Goal: Task Accomplishment & Management: Use online tool/utility

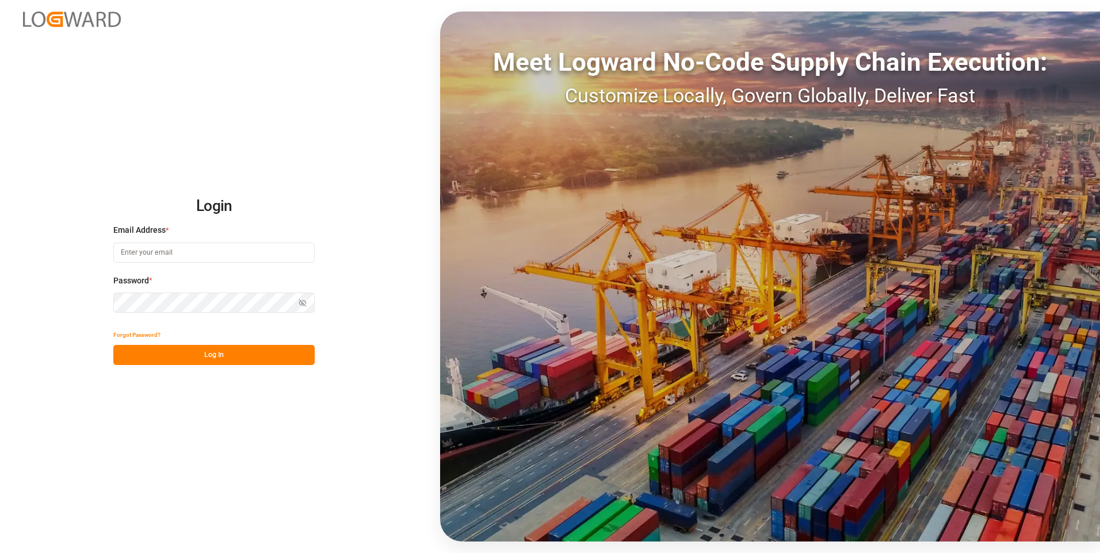
type input "[PERSON_NAME][EMAIL_ADDRESS][PERSON_NAME][DOMAIN_NAME]"
click at [204, 362] on button "Log In" at bounding box center [213, 355] width 201 height 20
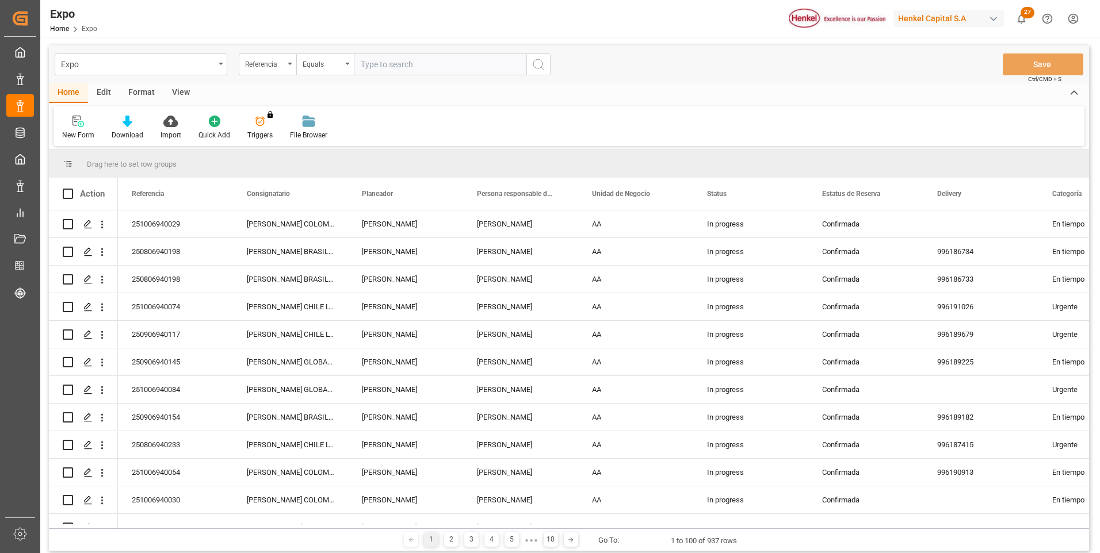
click at [484, 63] on input "text" at bounding box center [440, 65] width 173 height 22
type input "250806940198"
click at [538, 67] on icon "search button" at bounding box center [539, 65] width 14 height 14
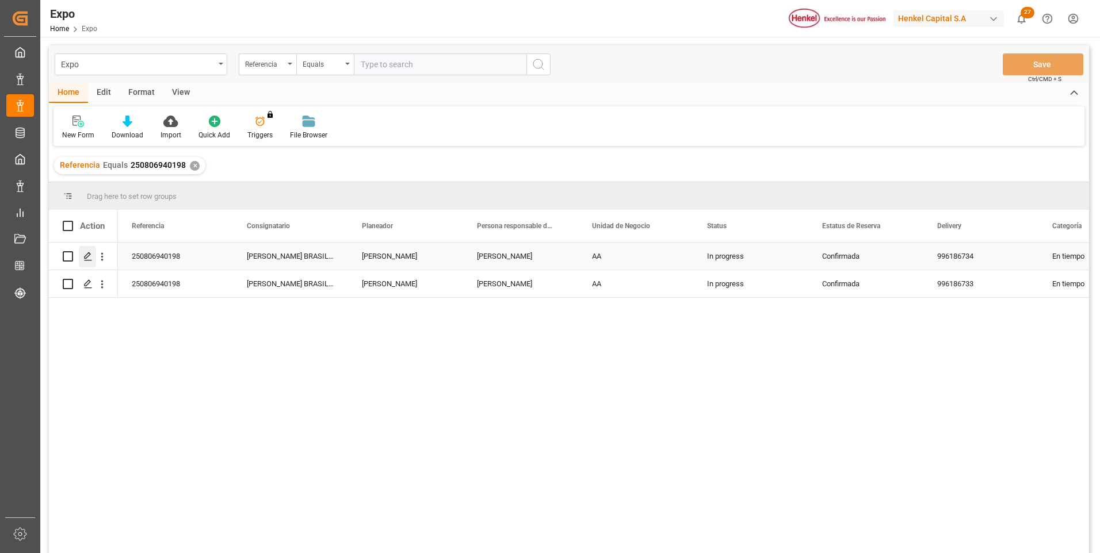
click at [87, 255] on icon "Press SPACE to select this row." at bounding box center [87, 256] width 9 height 9
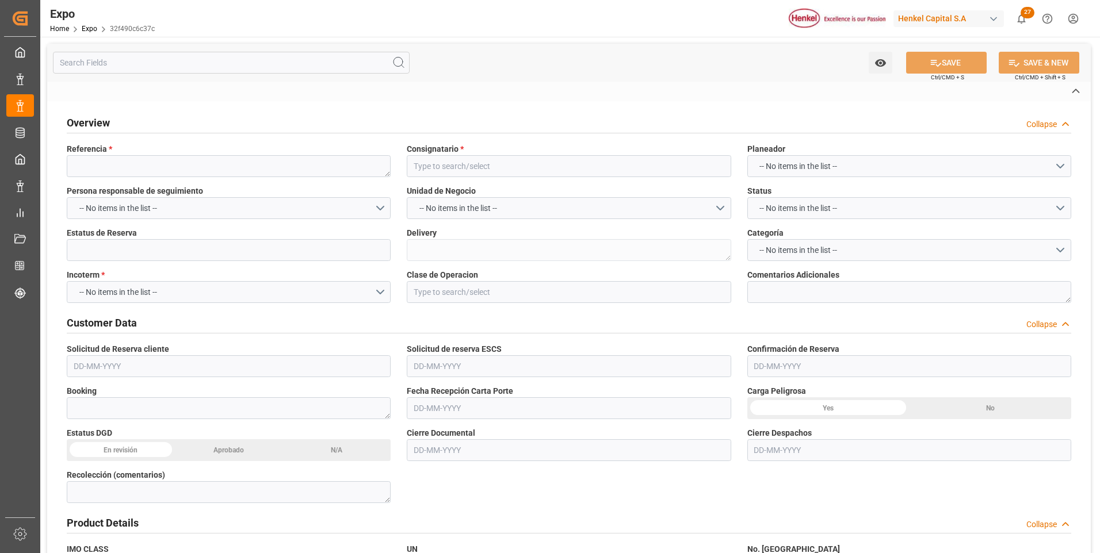
type textarea "250806940198"
type input "[PERSON_NAME] BRASIL LTDA."
type input "Confirmada"
type textarea "996186734"
type input "EX. DEFINITIVA"
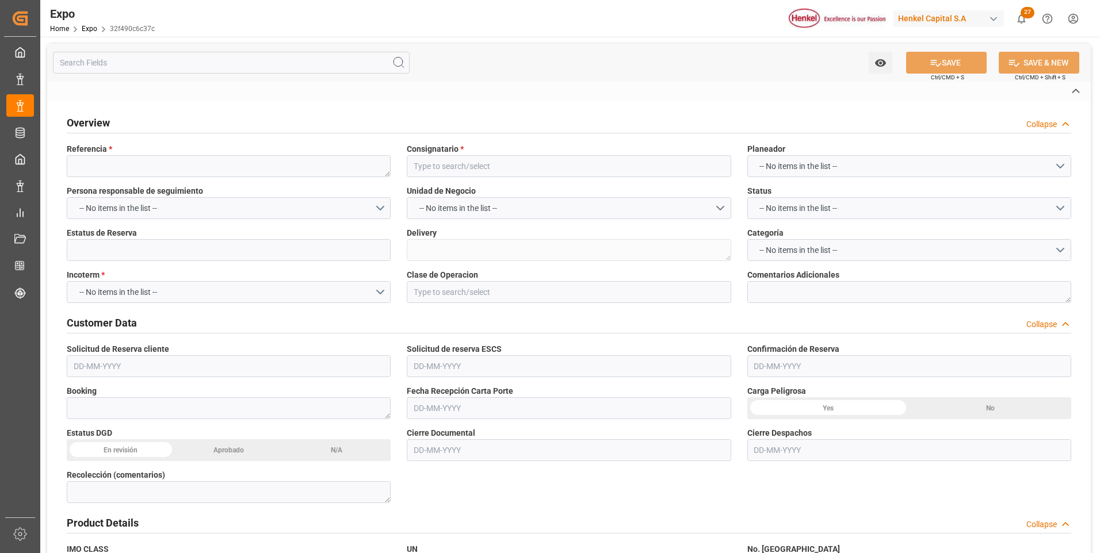
type textarea "No se contó con disponibilidad en el buque solicitado | Roll over por omisión d…"
type textarea "69659242"
type textarea "0103"
type textarea "UACU8430690"
type input "[PERSON_NAME]"
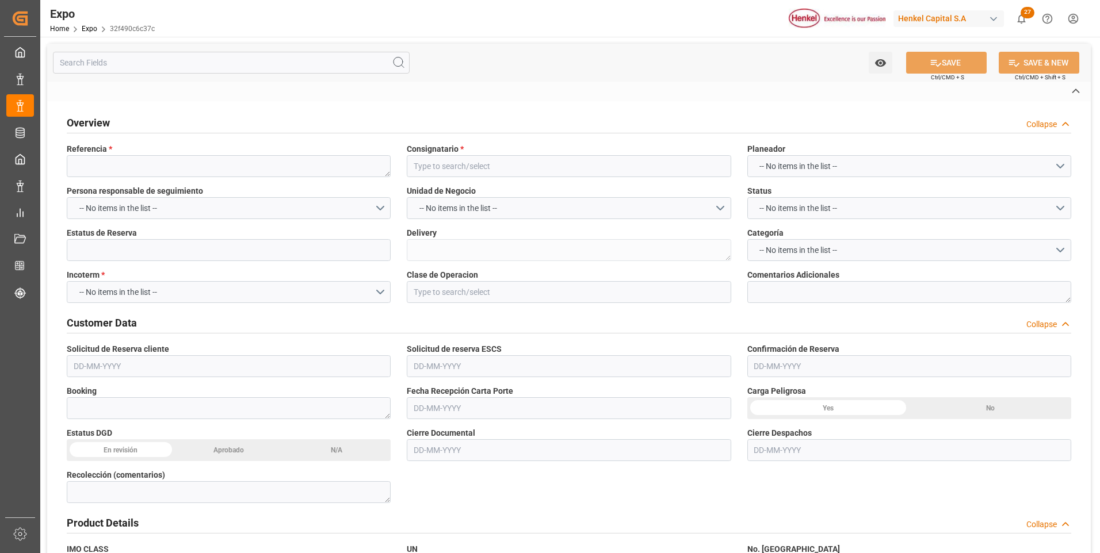
type textarea "25 81 3108 5001823"
type input "[PERSON_NAME]"
type input "MSC PHOENIX"
type input "[PERSON_NAME]"
type textarea "2535S"
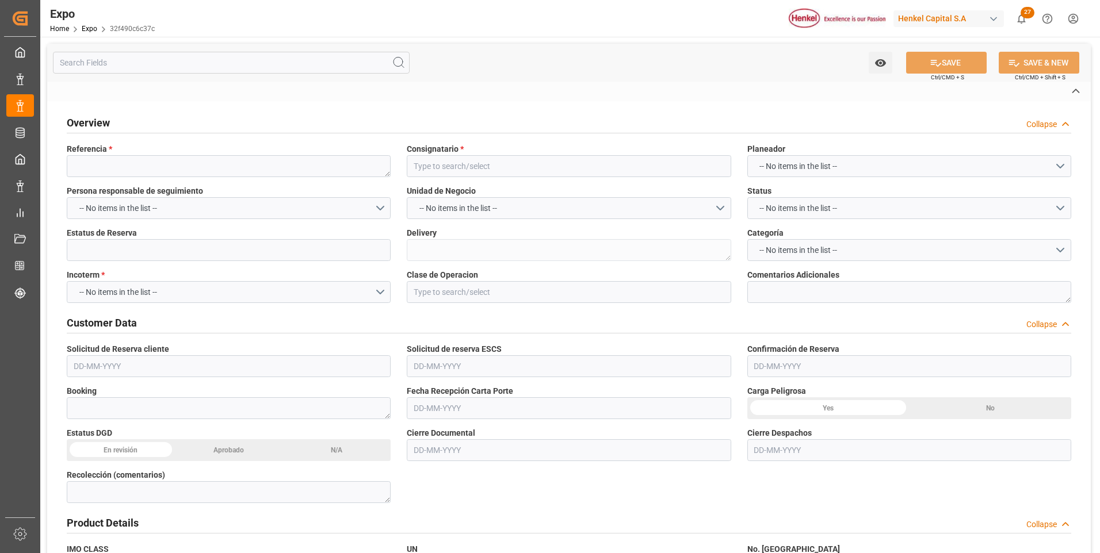
type textarea "2534S"
type textarea "2535S"
type input "Hapag [PERSON_NAME]"
type input "HLCU"
type input "Altamira"
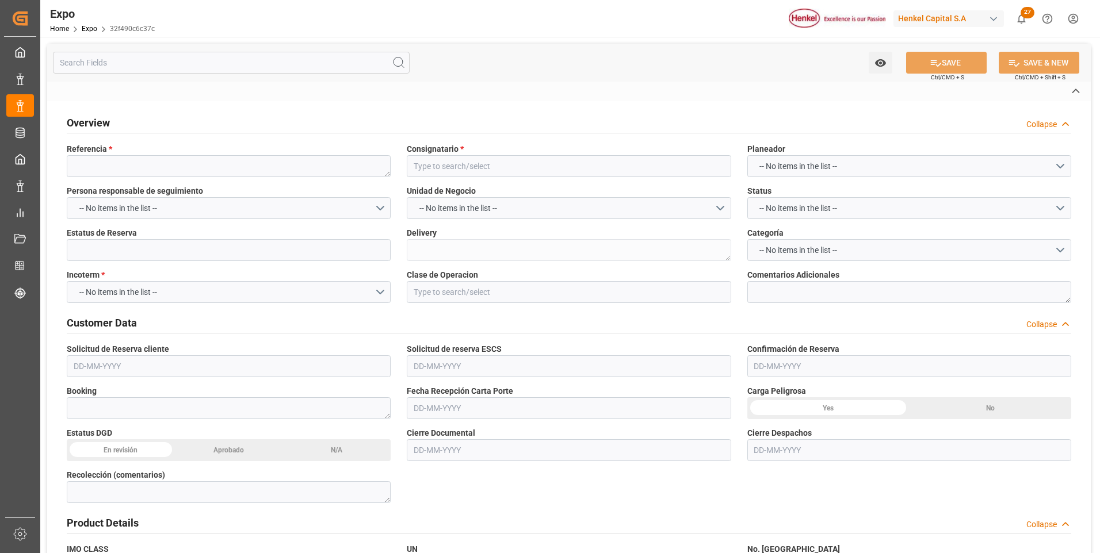
type input "Altamira"
type input "[PERSON_NAME]"
type input "Omisión de Buque en [GEOGRAPHIC_DATA]"
type textarea "Hapag absorbe demoras"
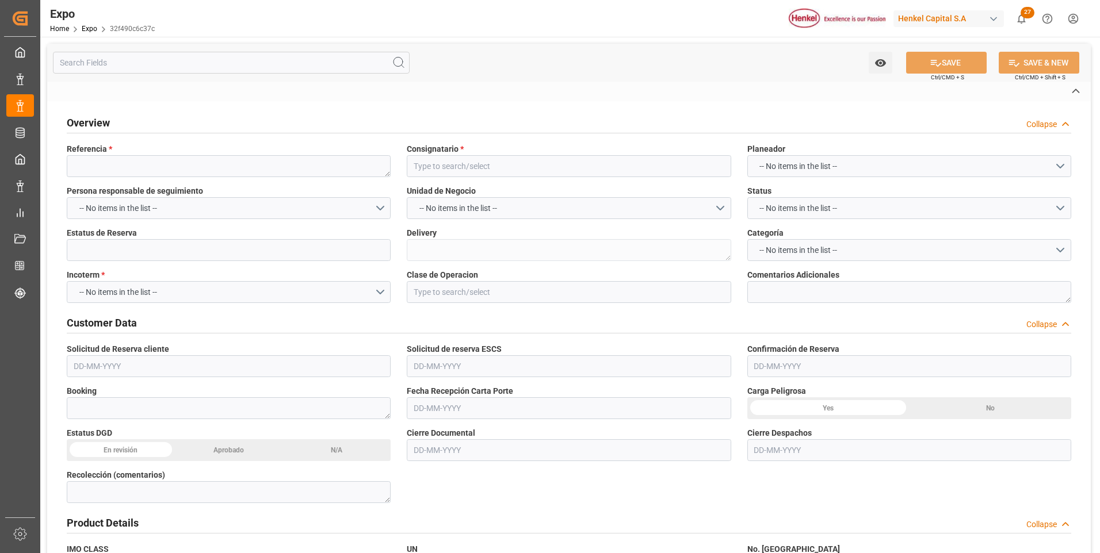
type input "TRANSPORTES [PERSON_NAME] E HIJOS SA DE CV"
type textarea "[PERSON_NAME] [PERSON_NAME]"
type textarea "14AL8R"
type textarea "TR-366"
type textarea "Logward System"
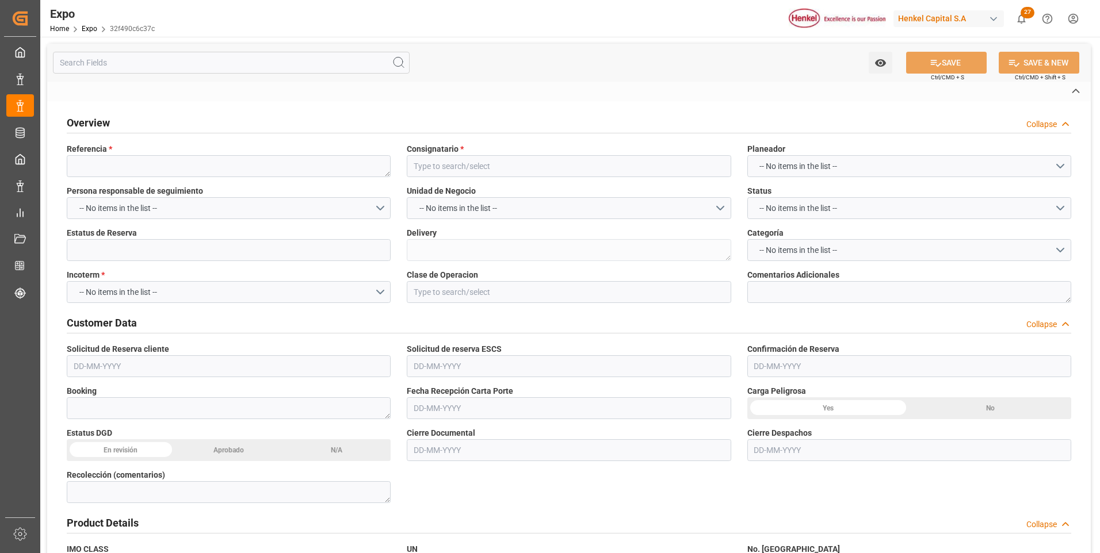
type input "ALTAMIRA"
type input "MX"
type input "TRUCK"
type input "VESSEL"
type input "[PERSON_NAME]"
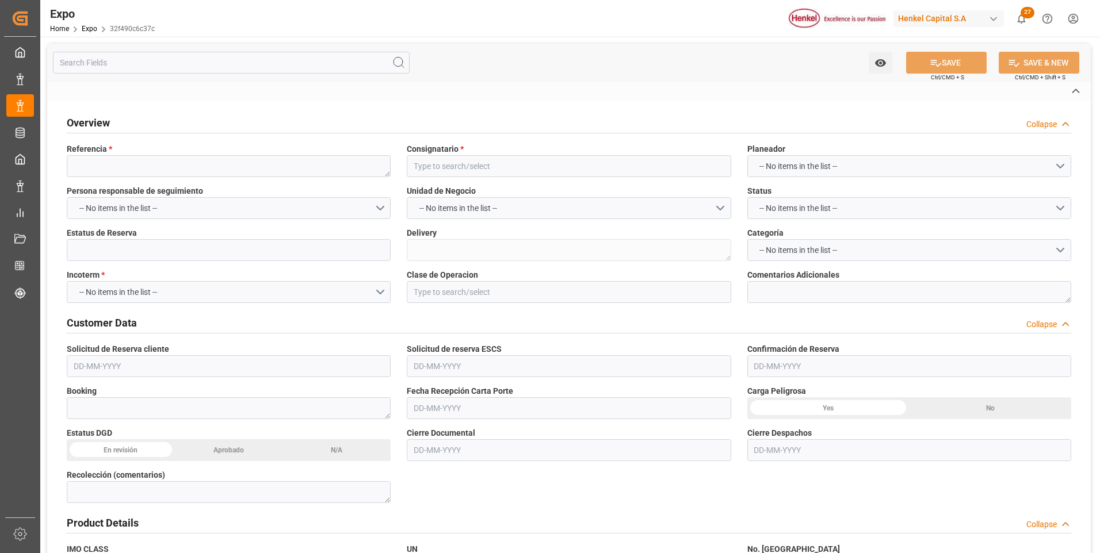
type input "TRUCK"
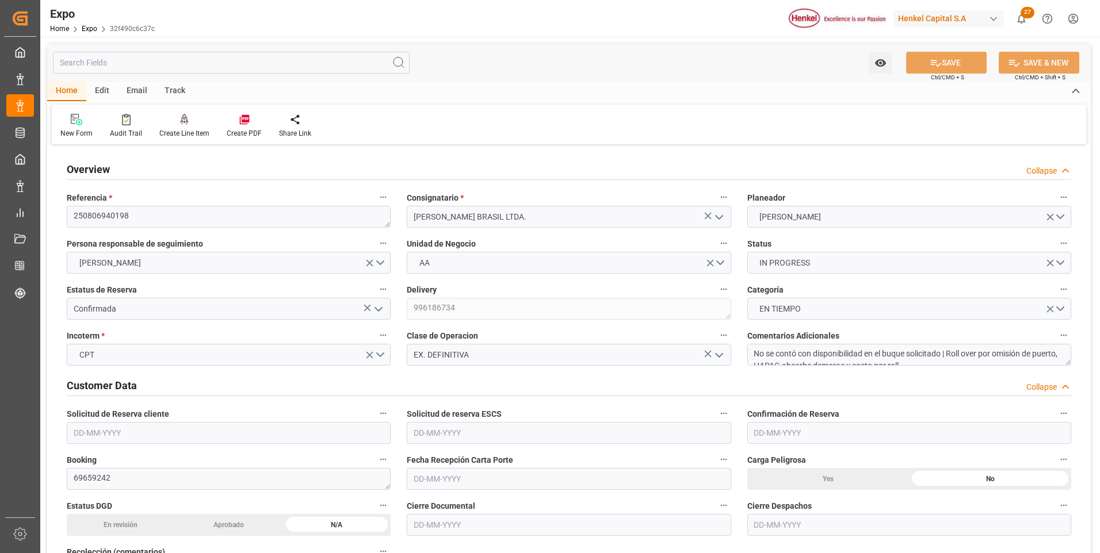
type input "11025"
type input "11603.289"
type input "18"
type input "9349540"
type input "9267649"
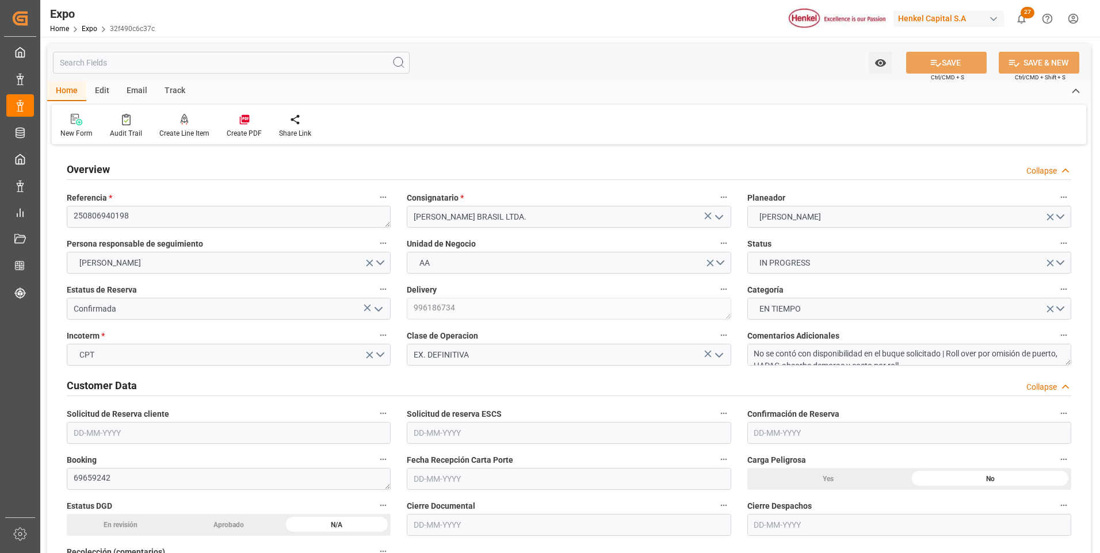
type input "9349540"
type input "MXATM"
type input "BRSSZ"
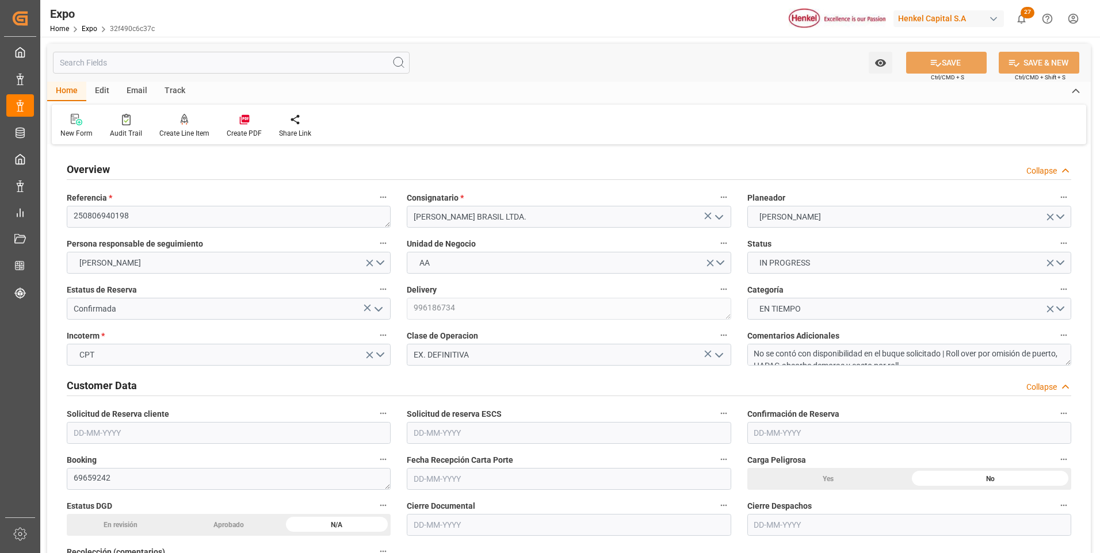
type input "9349540"
type input "[DATE]"
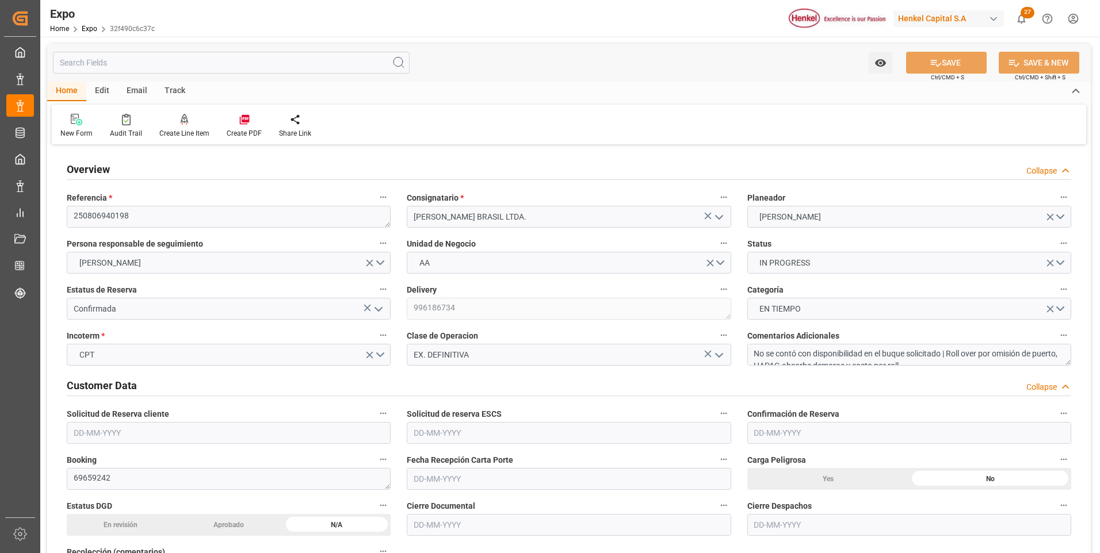
type input "[DATE]"
type input "[DATE] 08:00"
type input "[DATE]"
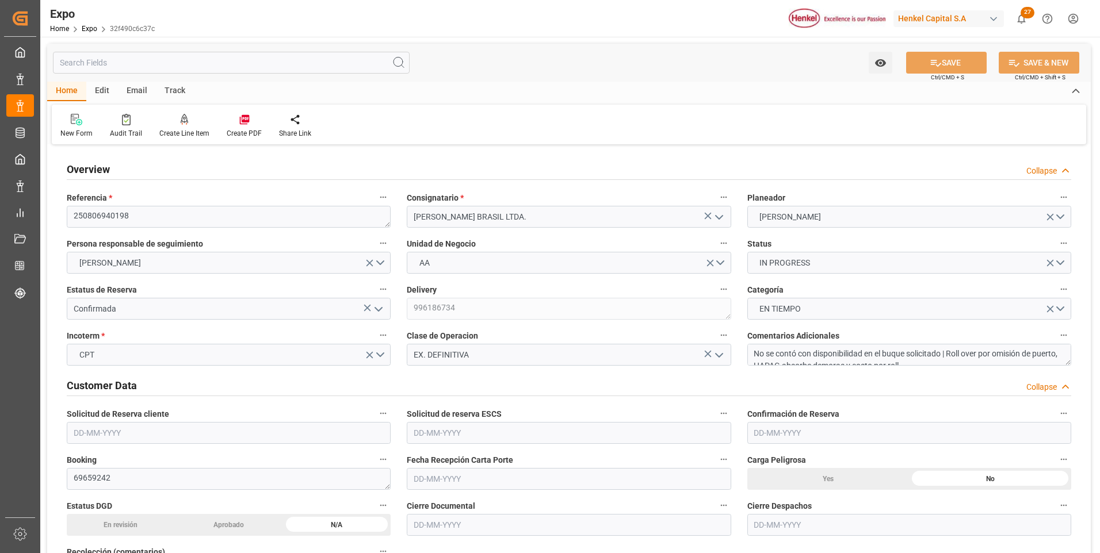
type input "[DATE] 13:26"
type input "[DATE]"
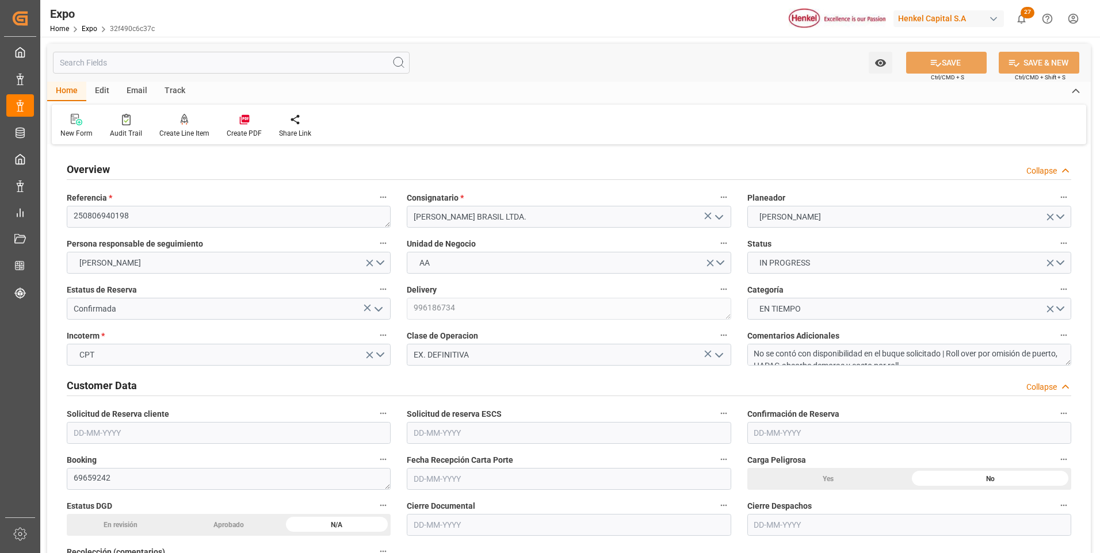
type input "[DATE]"
type input "[DATE] 10:00"
type input "[DATE] 00:00"
type input "[DATE] 11:18"
type input "[DATE] 19:00"
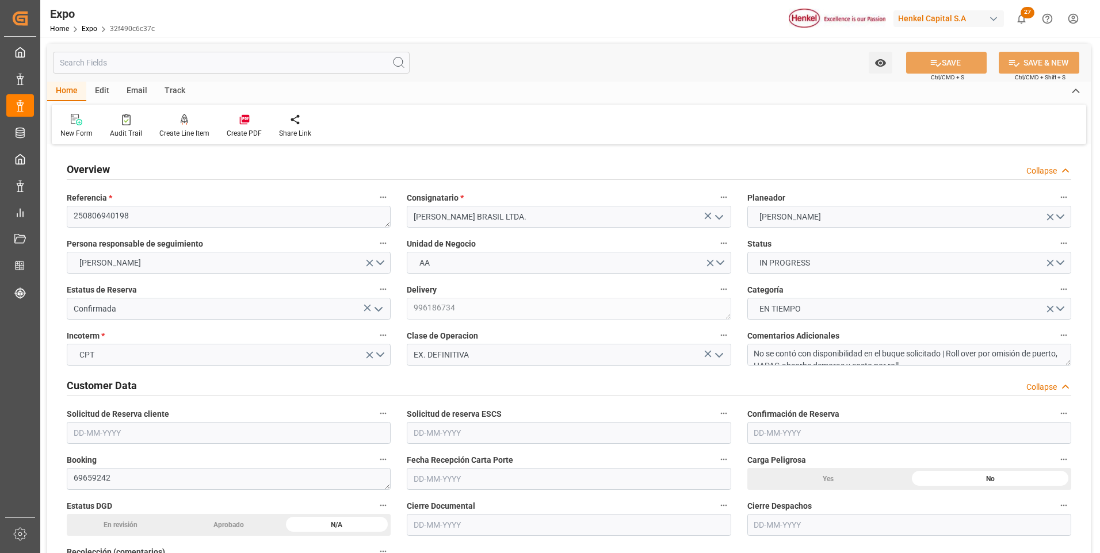
type input "[DATE] 00:00"
type input "[DATE] 22:02"
type input "[DATE] 08:27"
type input "[DATE] 10:36"
type input "[DATE] 11:00"
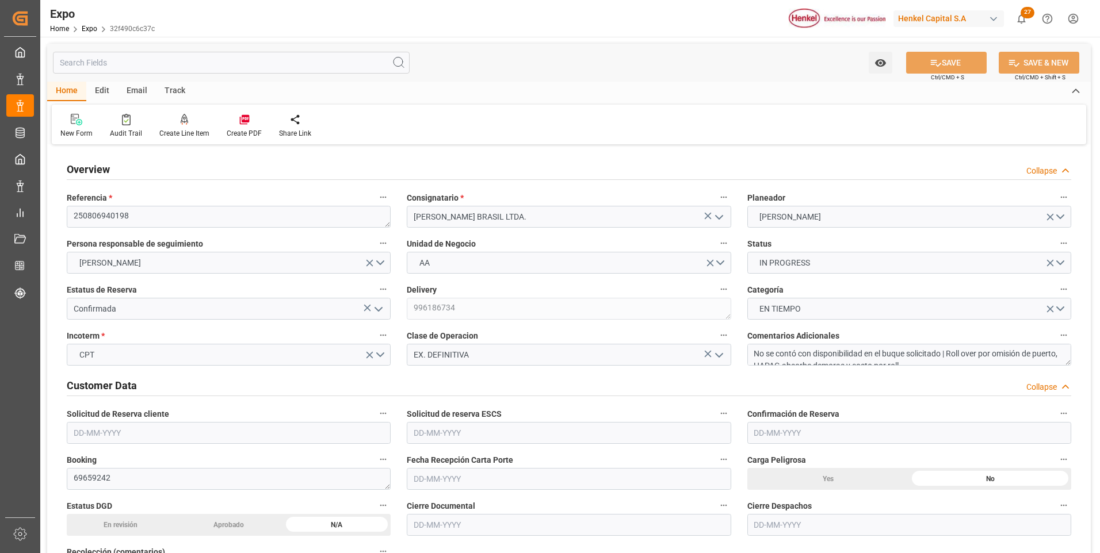
type input "[DATE] 11:41"
type input "[DATE] 19:00"
type input "[DATE] 09:00"
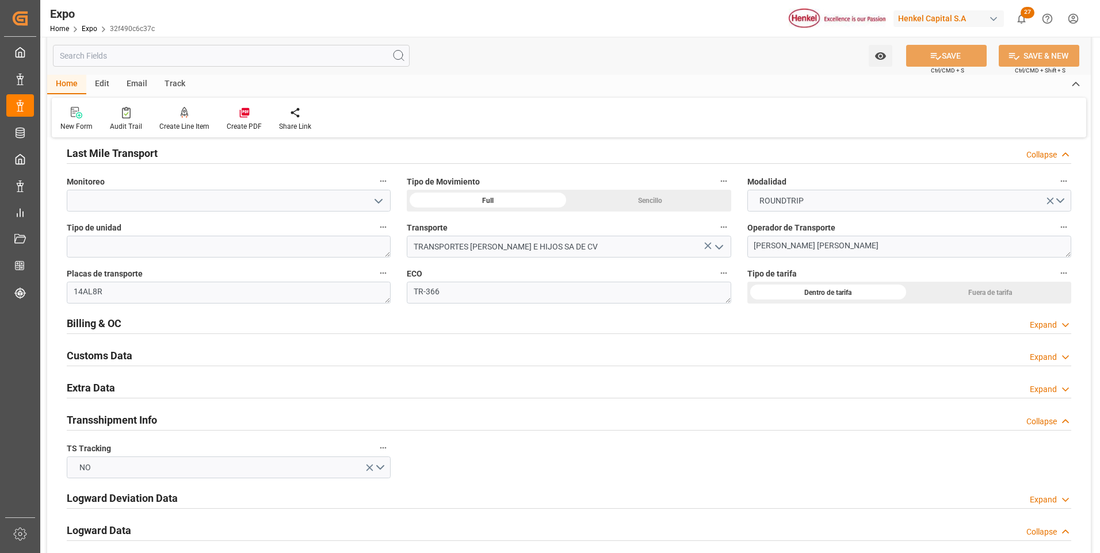
scroll to position [1956, 0]
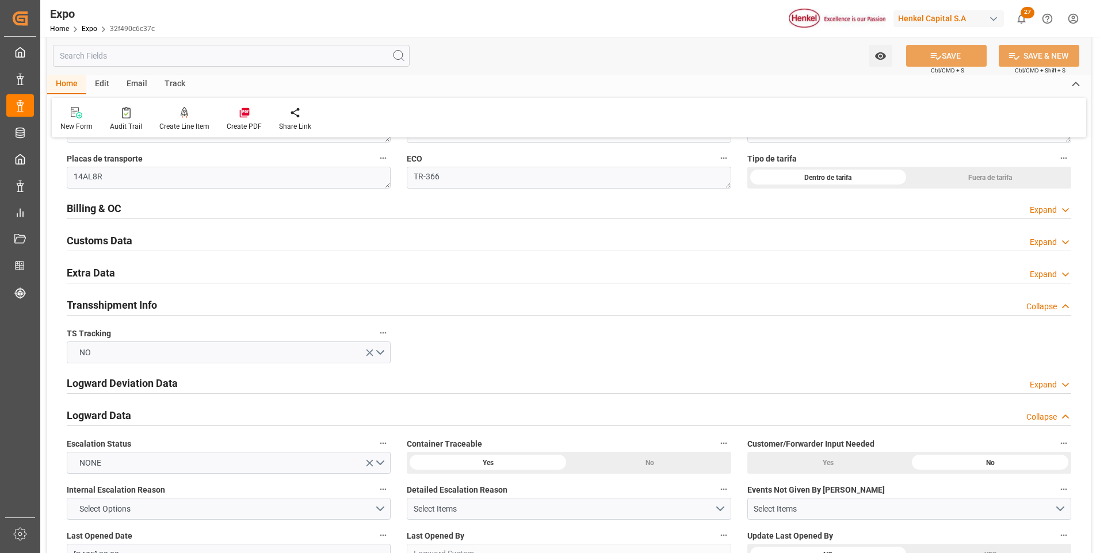
click at [1065, 211] on icon at bounding box center [1066, 210] width 12 height 12
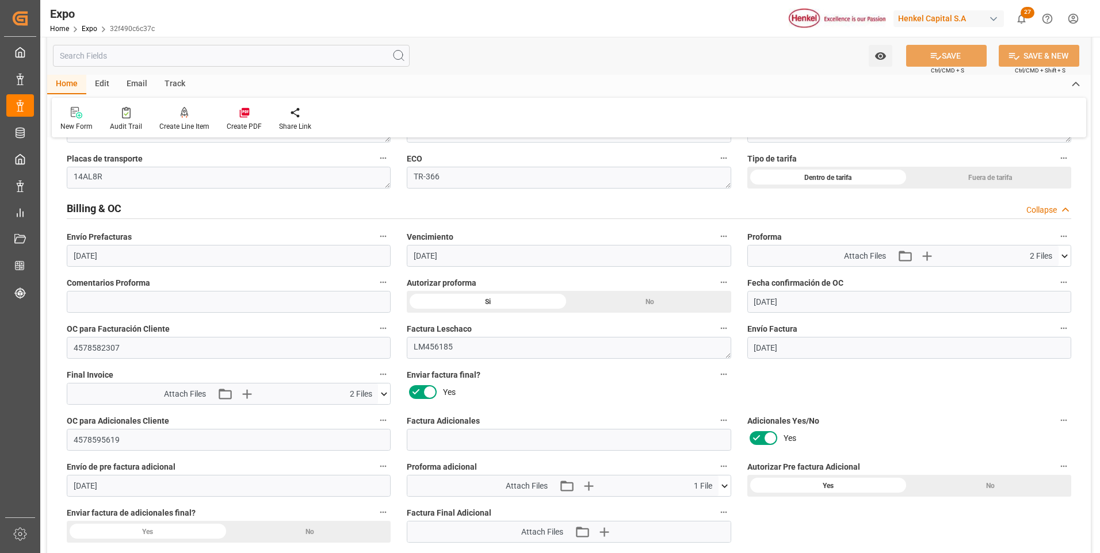
scroll to position [2071, 0]
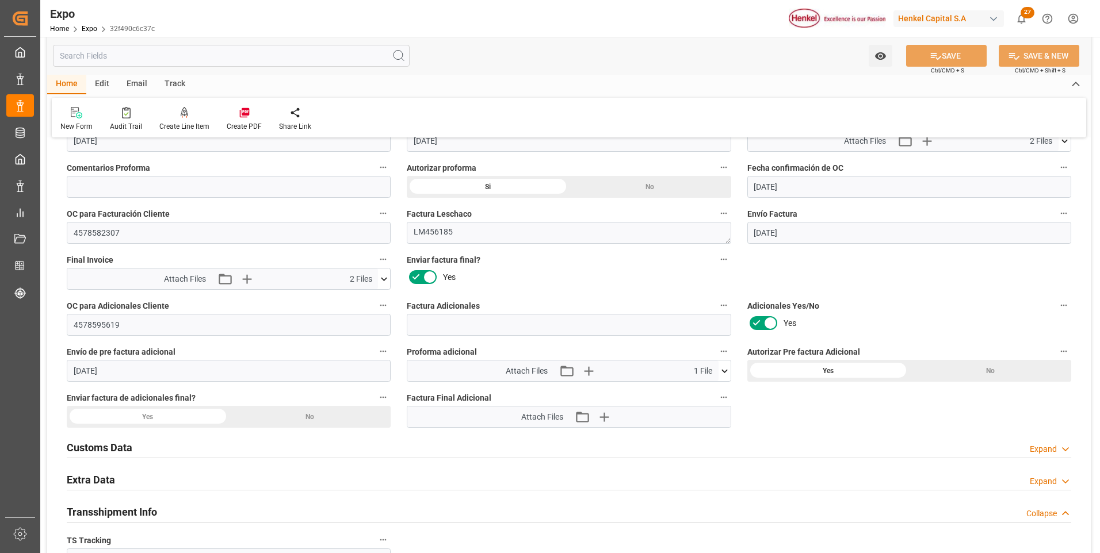
click at [821, 373] on div "Yes" at bounding box center [828, 371] width 162 height 22
click at [112, 326] on input "4578595619" at bounding box center [229, 325] width 324 height 22
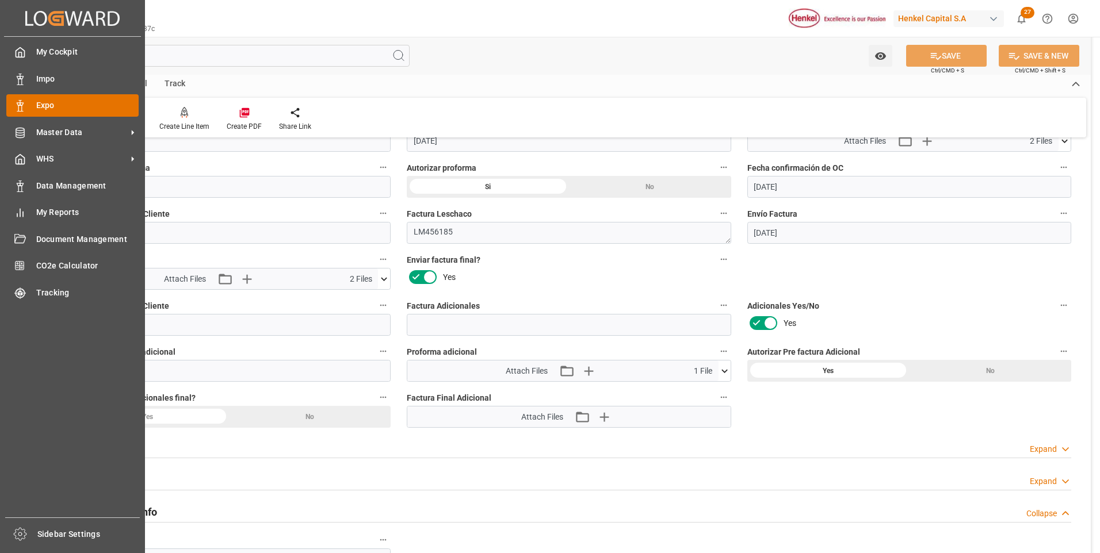
click at [28, 108] on div "Expo Expo" at bounding box center [72, 105] width 132 height 22
